Goal: Transaction & Acquisition: Subscribe to service/newsletter

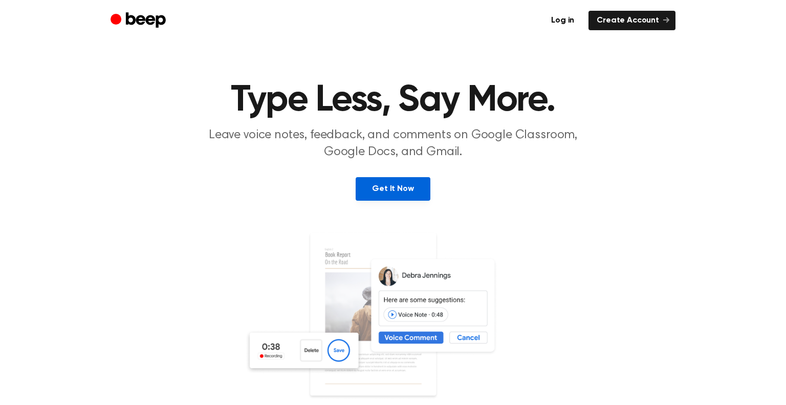
click at [364, 192] on link "Get It Now" at bounding box center [393, 189] width 74 height 24
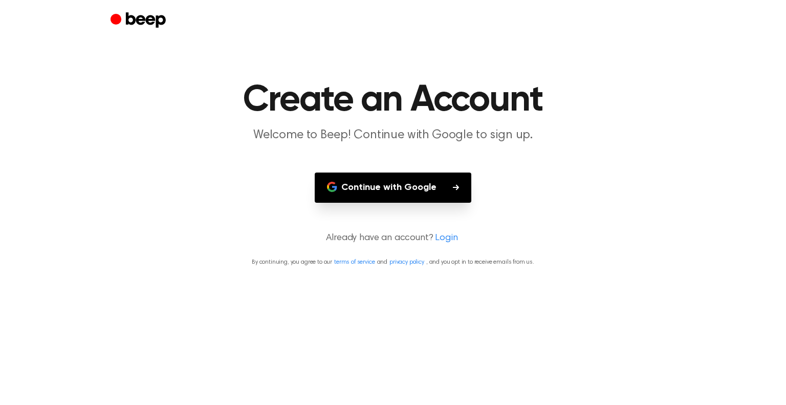
click at [350, 188] on button "Continue with Google" at bounding box center [393, 187] width 157 height 30
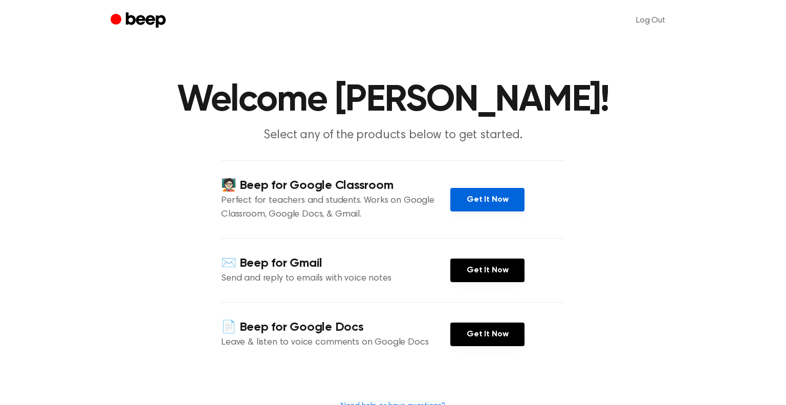
click at [475, 196] on link "Get It Now" at bounding box center [487, 200] width 74 height 24
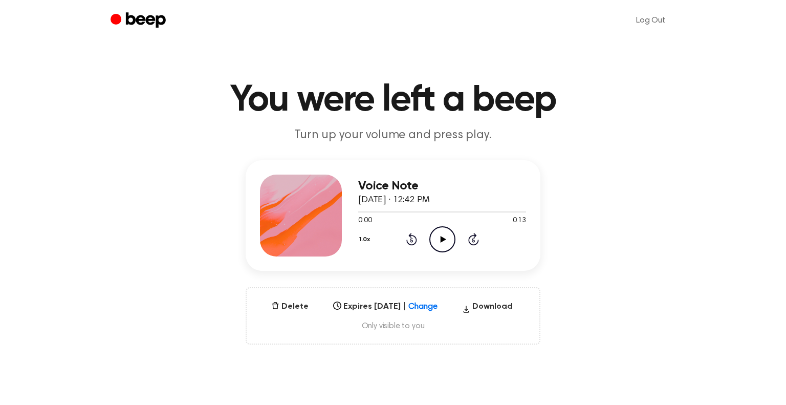
click at [449, 233] on icon "Play Audio" at bounding box center [442, 239] width 26 height 26
click at [408, 243] on icon at bounding box center [411, 239] width 11 height 12
click at [412, 243] on icon "Rewind 5 seconds" at bounding box center [411, 238] width 11 height 13
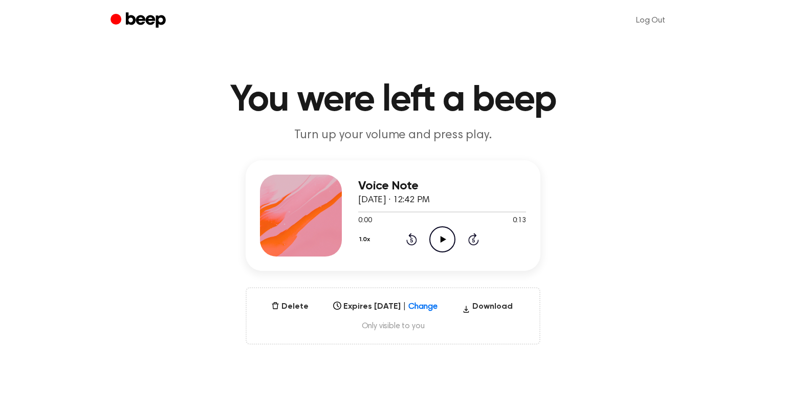
click at [430, 243] on icon "Play Audio" at bounding box center [442, 239] width 26 height 26
click at [430, 243] on icon "Pause Audio" at bounding box center [442, 239] width 26 height 26
click at [435, 243] on icon "Play Audio" at bounding box center [442, 239] width 26 height 26
click at [435, 243] on icon "Pause Audio" at bounding box center [442, 239] width 26 height 26
click at [430, 243] on circle at bounding box center [442, 239] width 25 height 25
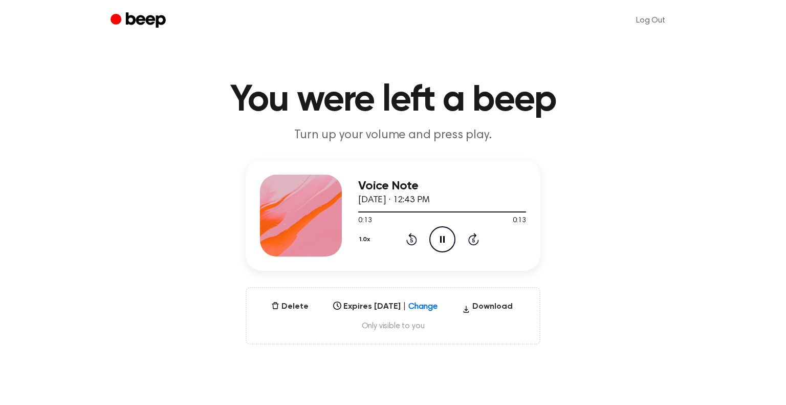
click at [416, 239] on div "1.0x Rewind 5 seconds Pause Audio Skip 5 seconds" at bounding box center [442, 239] width 168 height 26
click at [412, 239] on icon "Rewind 5 seconds" at bounding box center [411, 238] width 11 height 13
click at [419, 237] on div "1.0x Rewind 5 seconds Play Audio Skip 5 seconds" at bounding box center [442, 239] width 168 height 26
click at [410, 240] on icon at bounding box center [411, 240] width 3 height 4
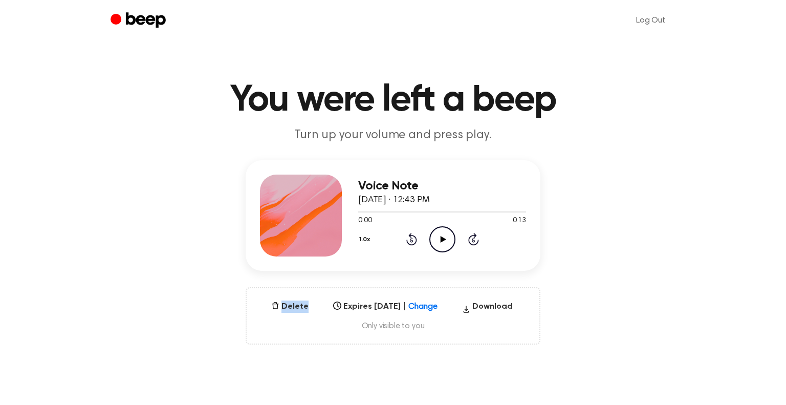
click at [410, 240] on icon at bounding box center [411, 240] width 3 height 4
click at [450, 237] on icon "Play Audio" at bounding box center [442, 239] width 26 height 26
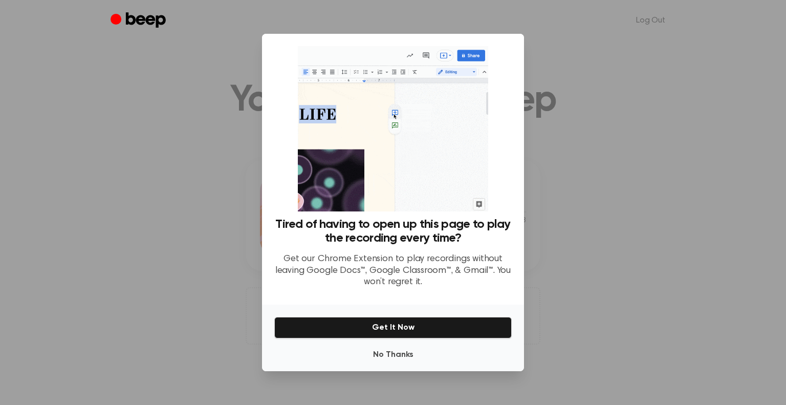
click at [631, 74] on div at bounding box center [393, 202] width 786 height 405
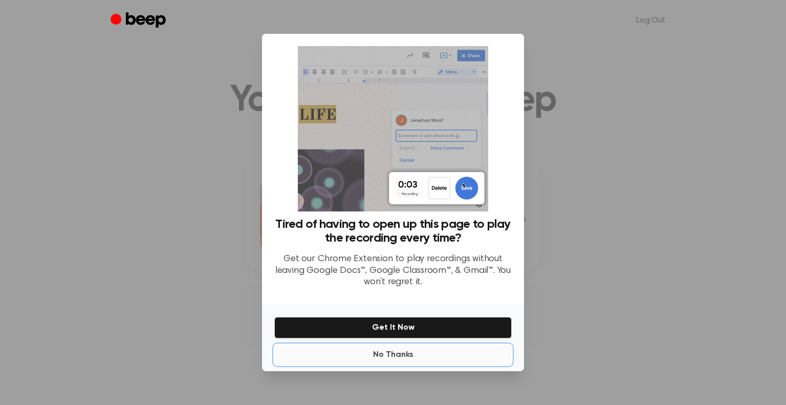
click at [391, 361] on button "No Thanks" at bounding box center [392, 354] width 237 height 20
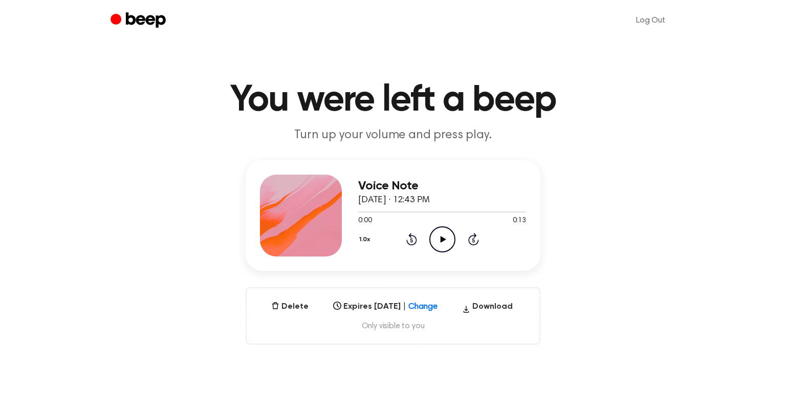
click at [445, 248] on icon "Play Audio" at bounding box center [442, 239] width 26 height 26
click at [444, 248] on icon "Pause Audio" at bounding box center [442, 239] width 26 height 26
